Goal: Information Seeking & Learning: Learn about a topic

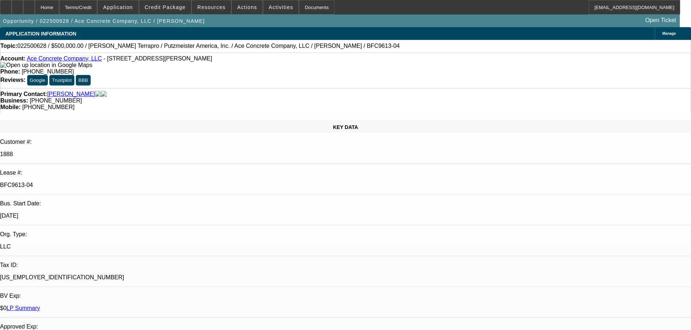
select select "0"
select select "3"
select select "0"
select select "6"
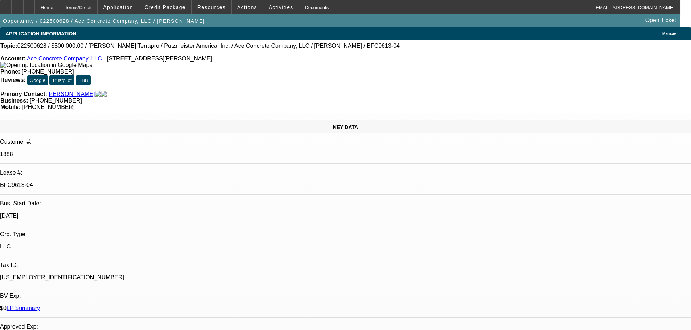
select select "0"
select select "3"
select select "0"
select select "6"
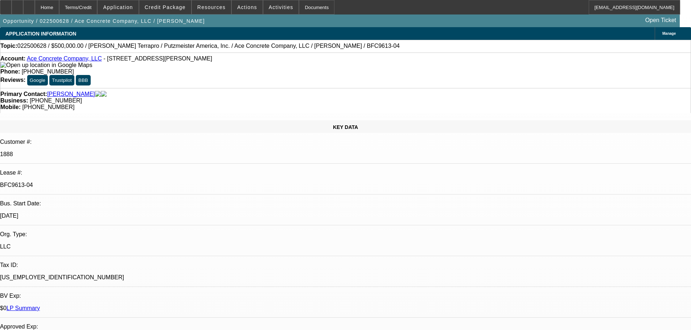
select select "0"
select select "3"
select select "0"
select select "6"
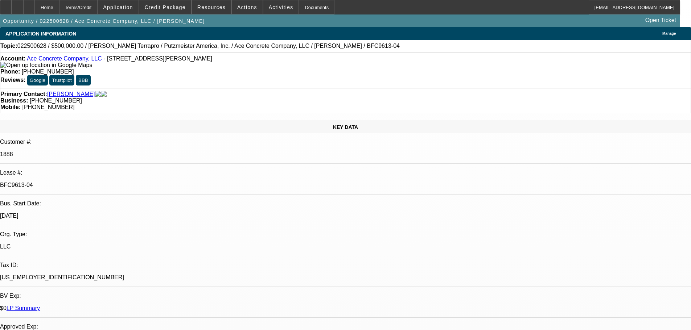
select select "0"
select select "2"
select select "0"
select select "6"
